Goal: Navigation & Orientation: Go to known website

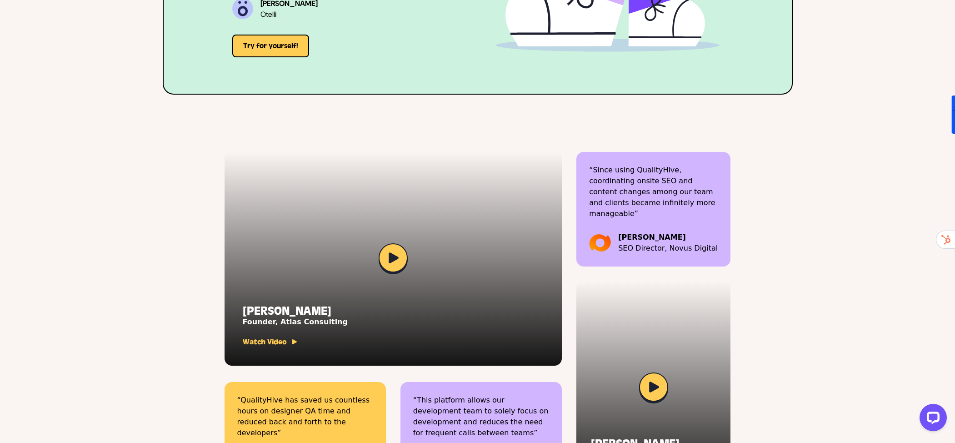
scroll to position [2769, 0]
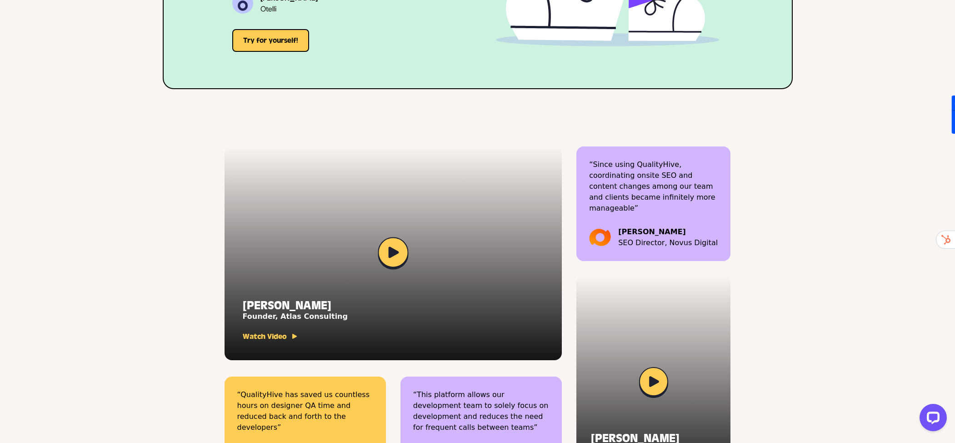
click at [404, 248] on img at bounding box center [393, 253] width 30 height 32
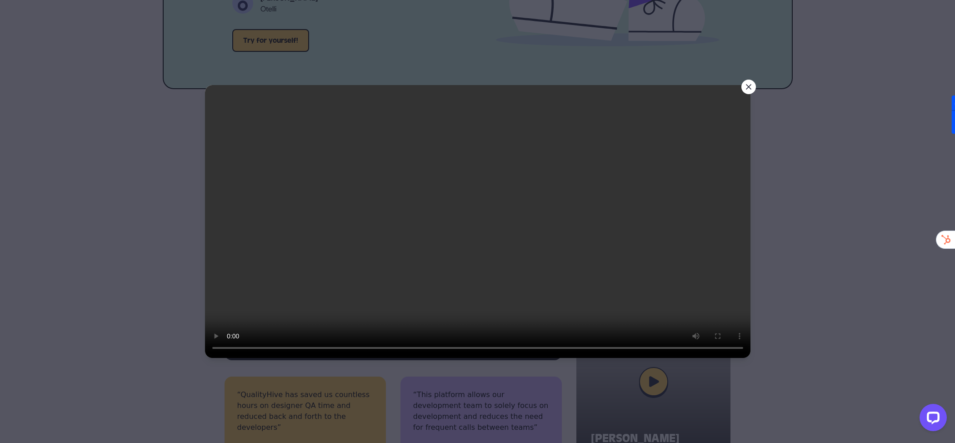
click at [746, 82] on icon at bounding box center [748, 86] width 9 height 9
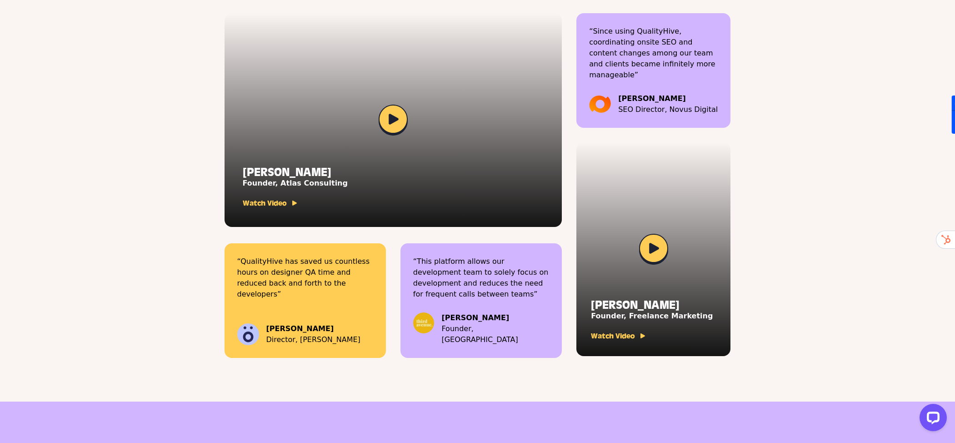
scroll to position [2910, 0]
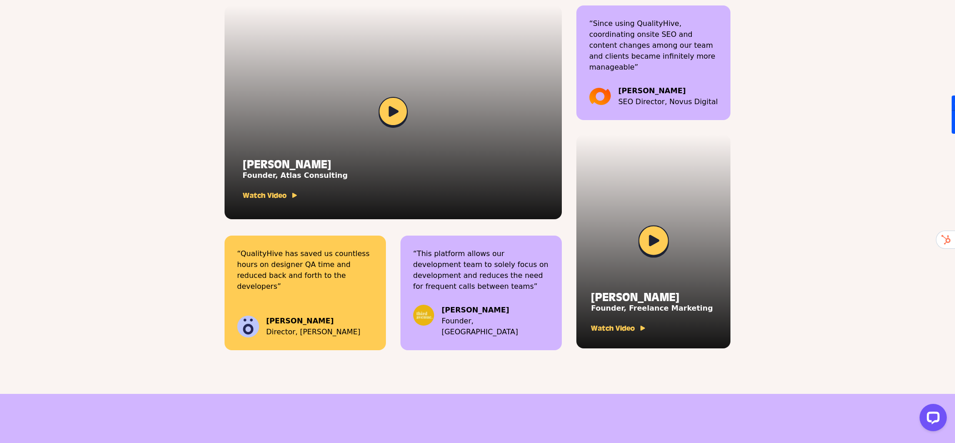
click at [650, 228] on img at bounding box center [653, 241] width 30 height 32
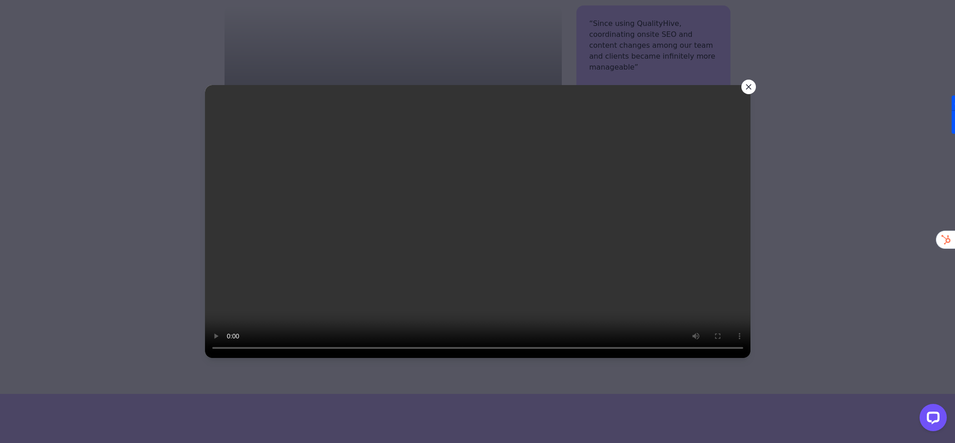
click at [750, 85] on icon at bounding box center [748, 87] width 5 height 5
